Goal: Task Accomplishment & Management: Use online tool/utility

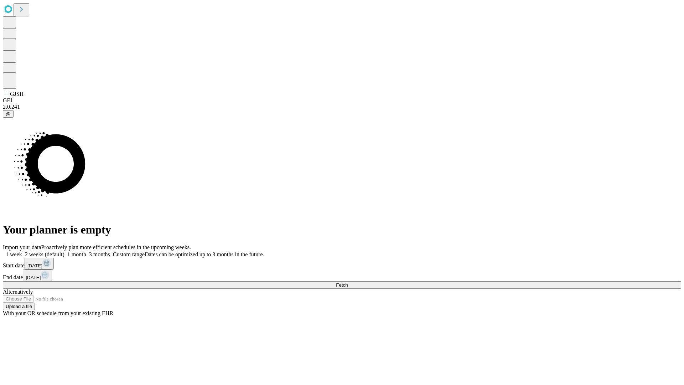
click at [348, 282] on span "Fetch" at bounding box center [342, 284] width 12 height 5
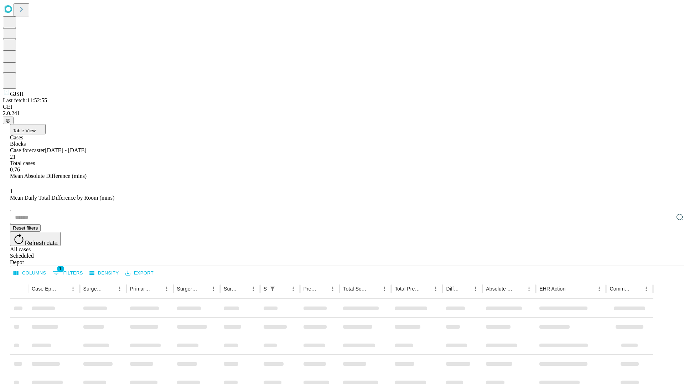
click at [665, 259] on div "Depot" at bounding box center [349, 262] width 678 height 6
